Goal: Task Accomplishment & Management: Manage account settings

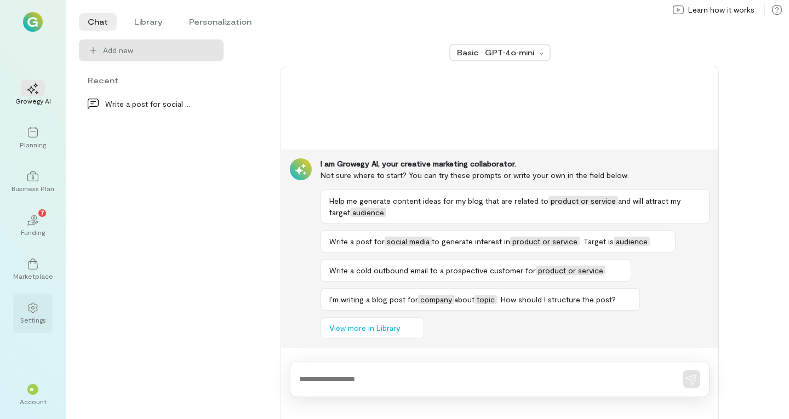
click at [37, 313] on div at bounding box center [33, 307] width 24 height 16
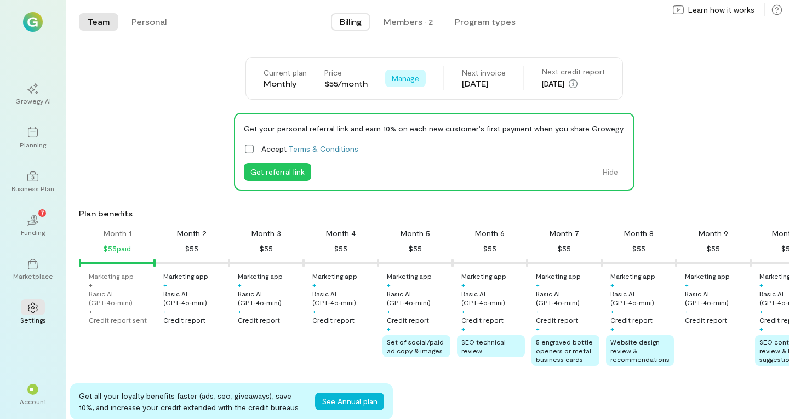
click at [400, 79] on span "Manage" at bounding box center [405, 78] width 27 height 11
click at [437, 58] on div "Current plan Monthly Price $55/month Manage See Annual Plan Cancel plan Next in…" at bounding box center [435, 78] width 378 height 43
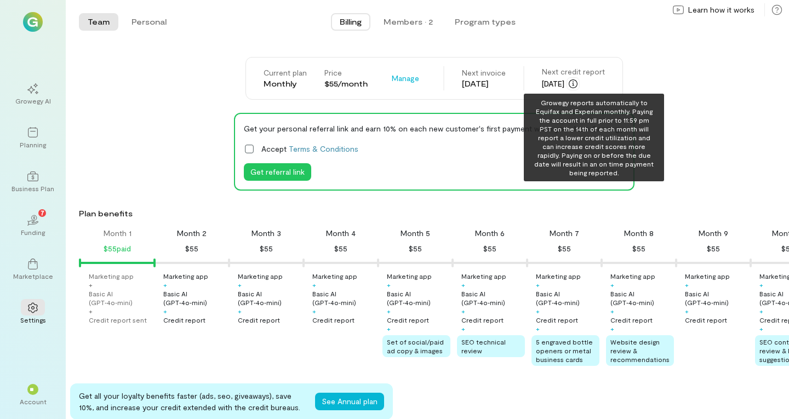
click at [578, 84] on icon "button" at bounding box center [573, 83] width 9 height 9
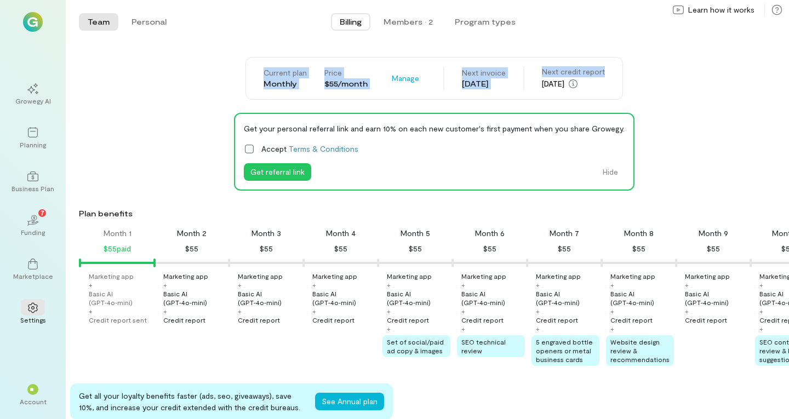
drag, startPoint x: 633, startPoint y: 73, endPoint x: 366, endPoint y: 5, distance: 275.5
click at [366, 5] on div "Team Personal Billing Members · 2 Program types Team Personal Current plan Mont…" at bounding box center [428, 209] width 724 height 419
click at [400, 15] on button "Members · 2" at bounding box center [408, 22] width 67 height 18
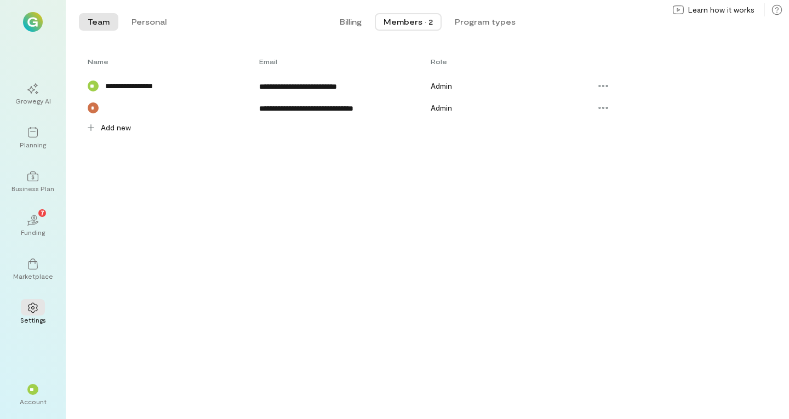
click at [455, 107] on div "Admin" at bounding box center [511, 108] width 160 height 11
click at [357, 20] on span "Billing" at bounding box center [351, 21] width 22 height 11
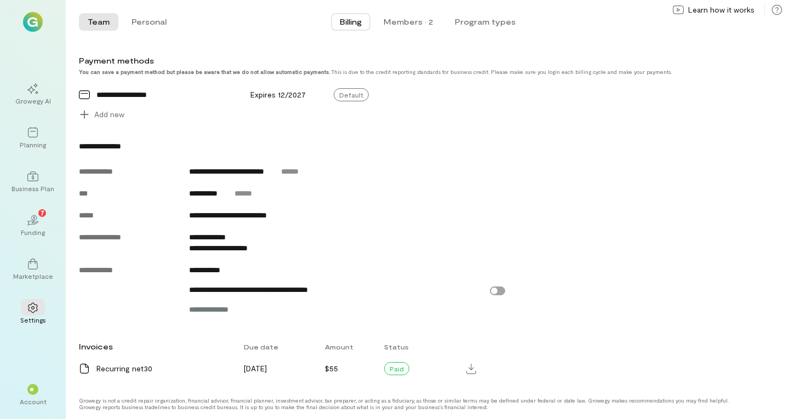
scroll to position [390, 0]
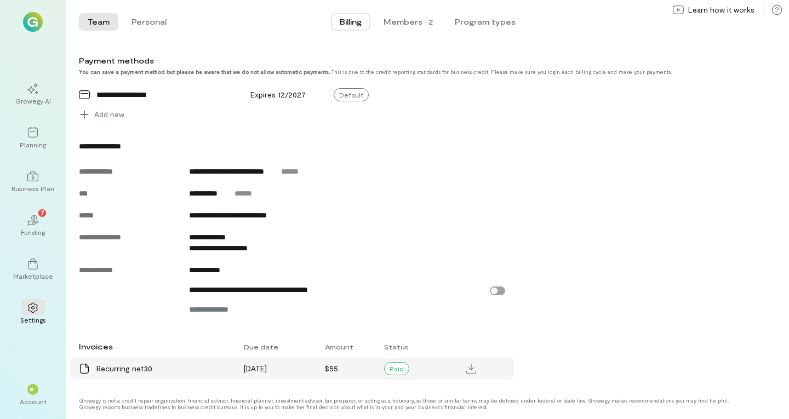
click at [393, 368] on div "Paid" at bounding box center [396, 368] width 25 height 13
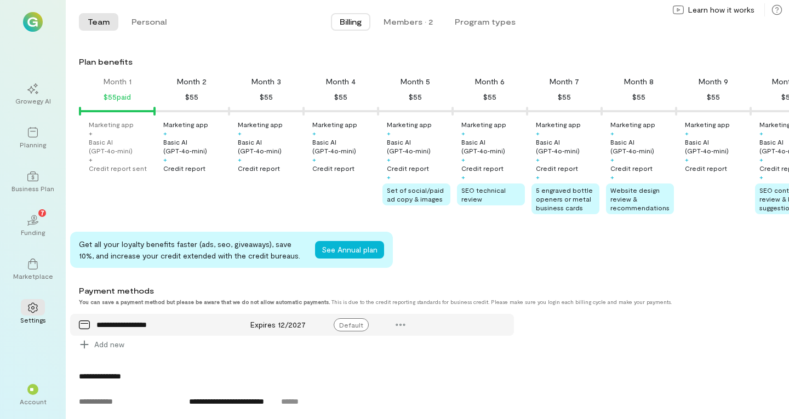
scroll to position [0, 0]
